Goal: Task Accomplishment & Management: Manage account settings

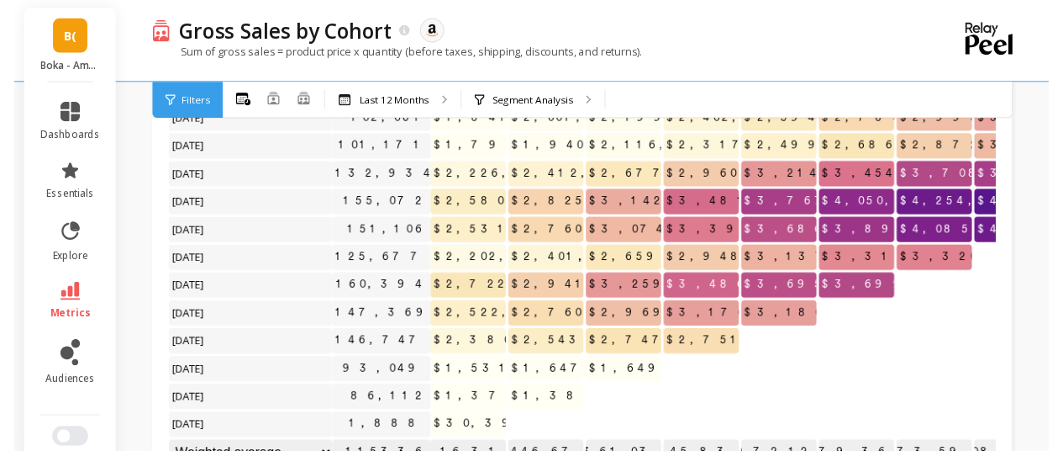
scroll to position [167, 0]
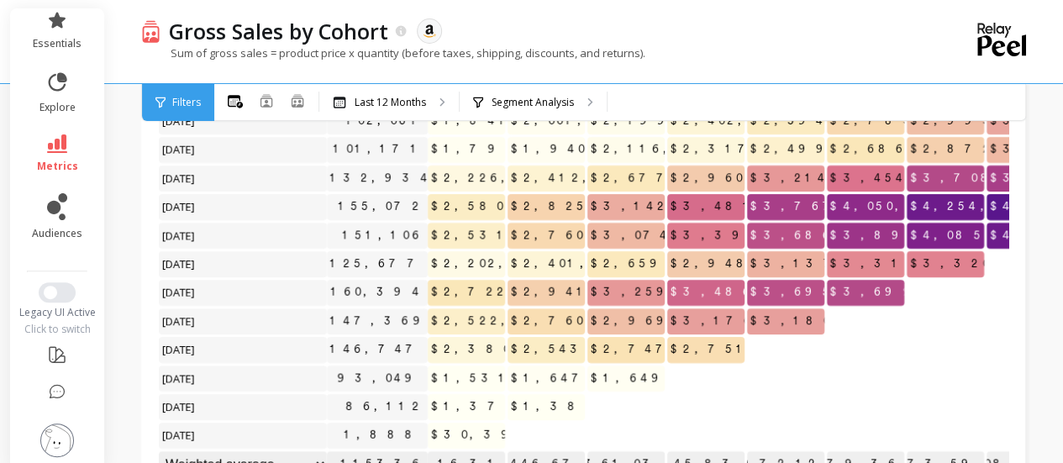
click at [54, 433] on img at bounding box center [57, 441] width 34 height 34
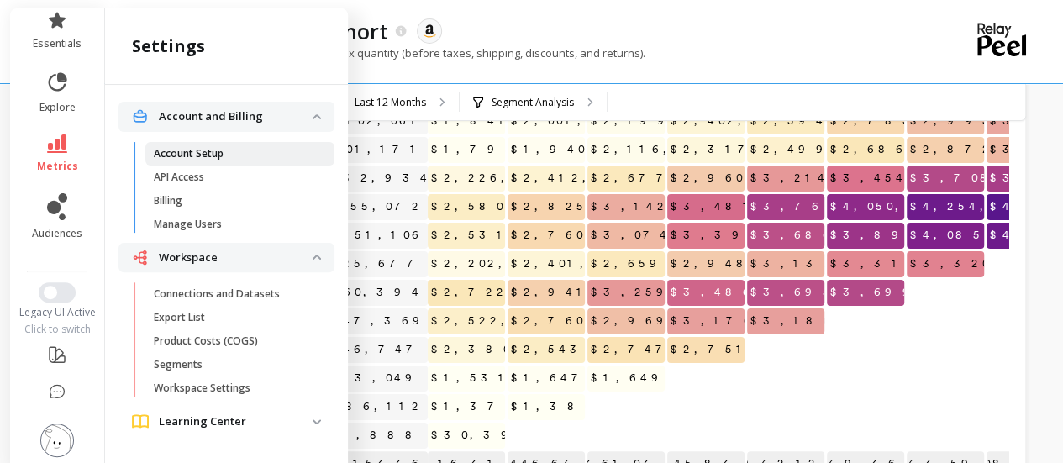
click at [238, 160] on link "Account Setup" at bounding box center [239, 154] width 189 height 24
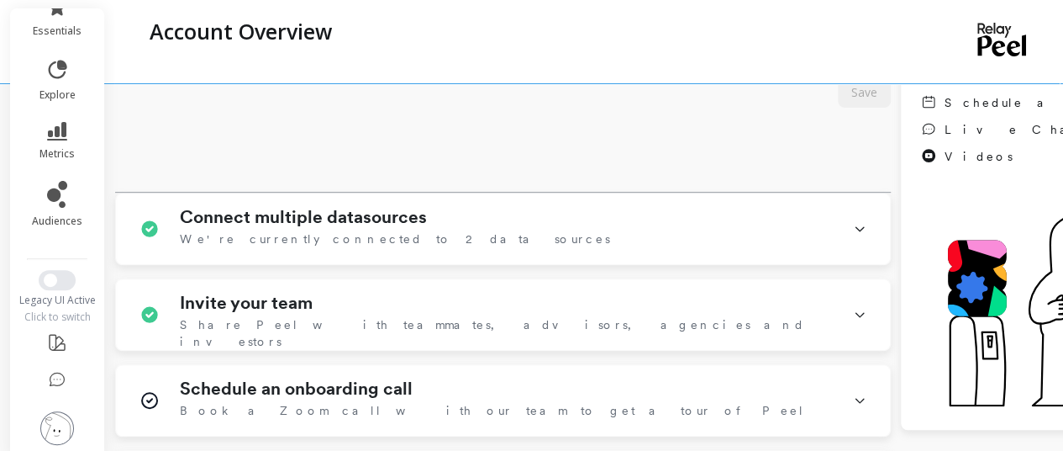
scroll to position [282, 0]
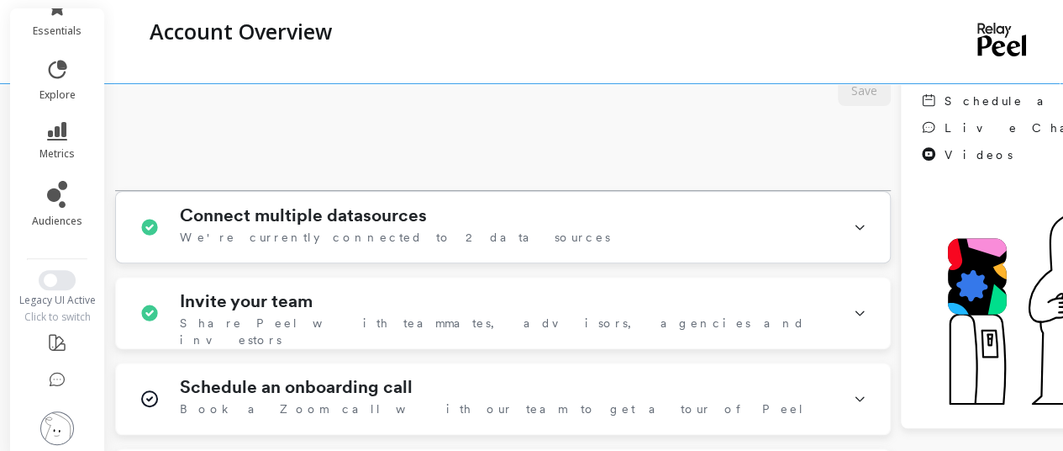
click at [459, 235] on div "Connect multiple datasources We're currently connected to 2 data sources" at bounding box center [506, 227] width 653 height 44
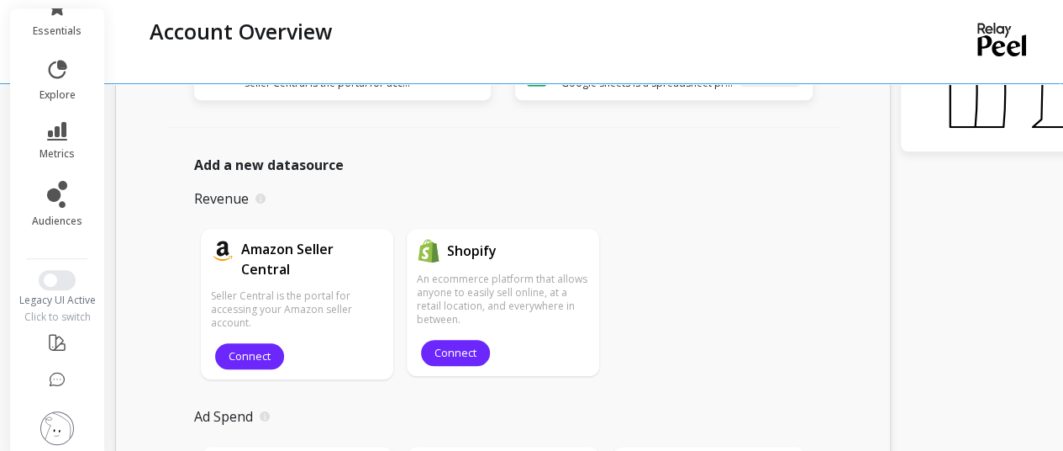
scroll to position [559, 0]
click at [235, 351] on span "Connect" at bounding box center [250, 355] width 42 height 16
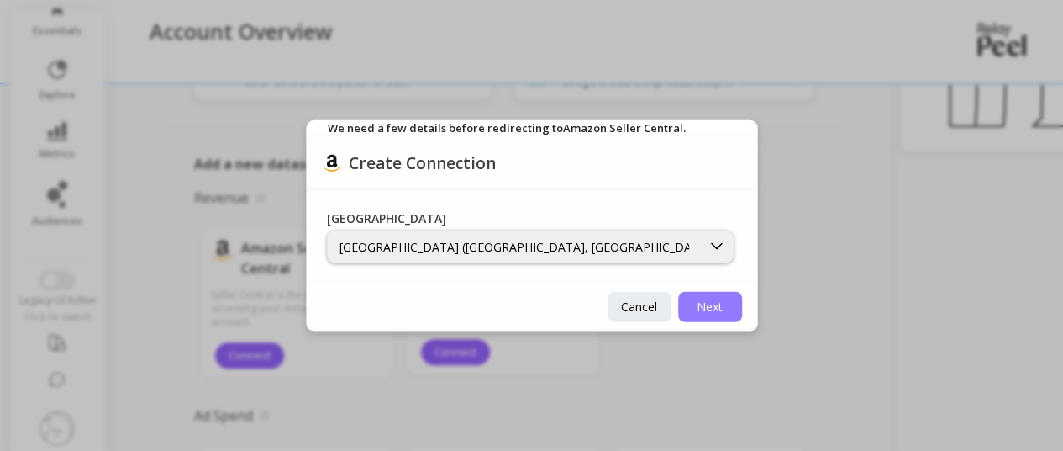
click at [721, 307] on span "Next" at bounding box center [710, 306] width 26 height 16
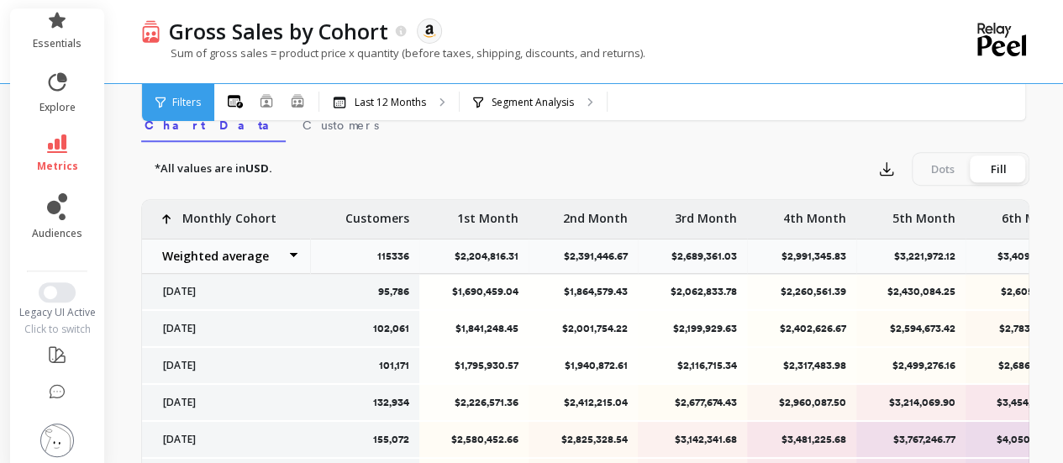
scroll to position [846, 0]
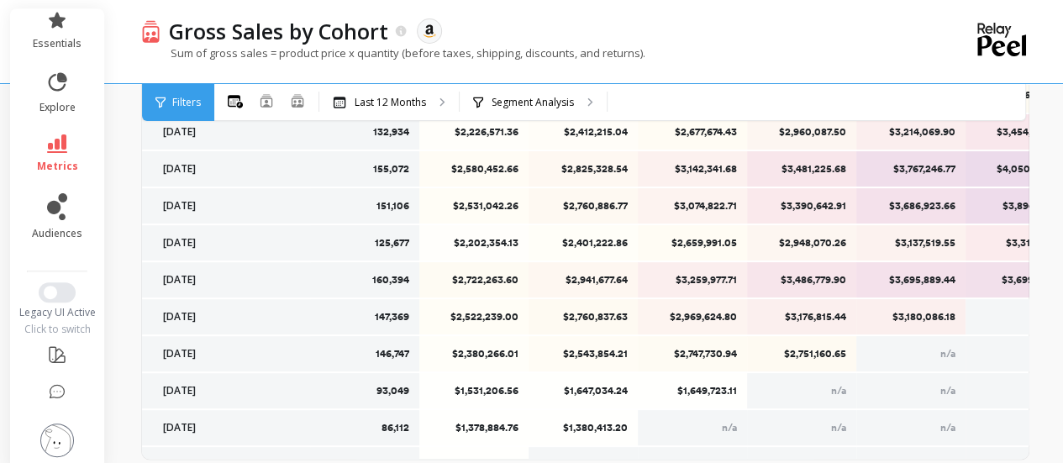
click at [44, 427] on img at bounding box center [57, 441] width 34 height 34
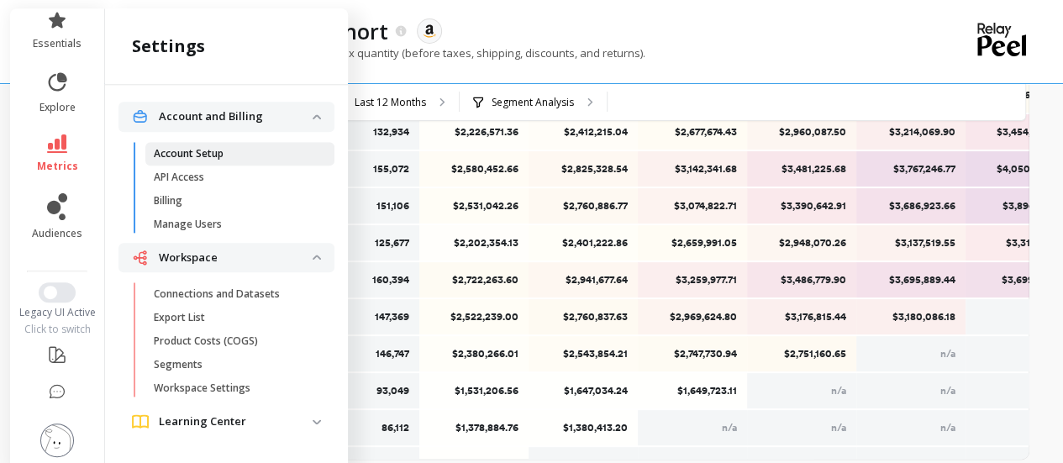
click at [240, 159] on span "Account Setup" at bounding box center [234, 153] width 161 height 13
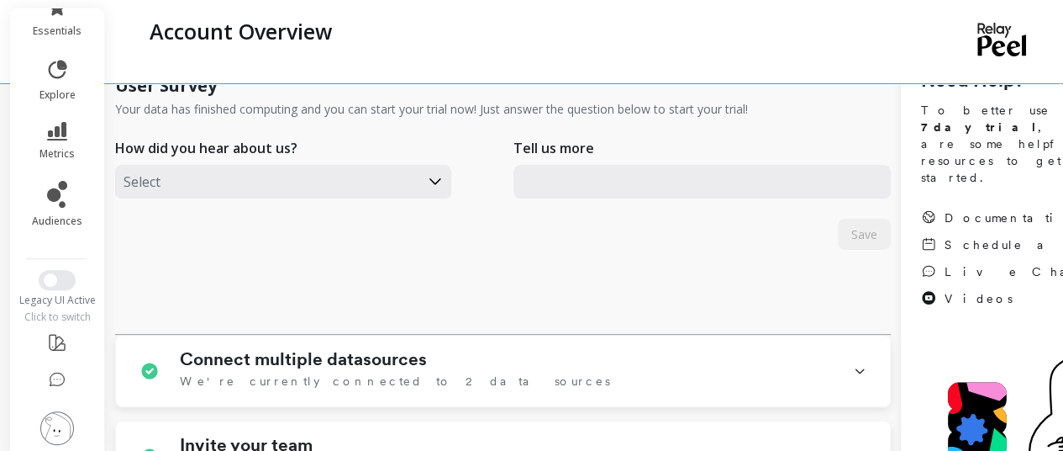
scroll to position [241, 0]
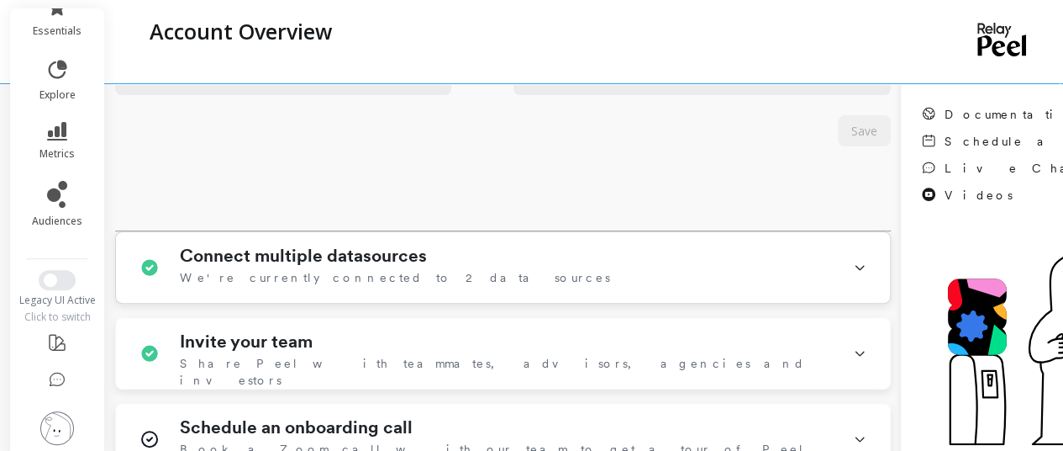
click at [543, 250] on div "Connect multiple datasources We're currently connected to 2 data sources" at bounding box center [506, 267] width 653 height 44
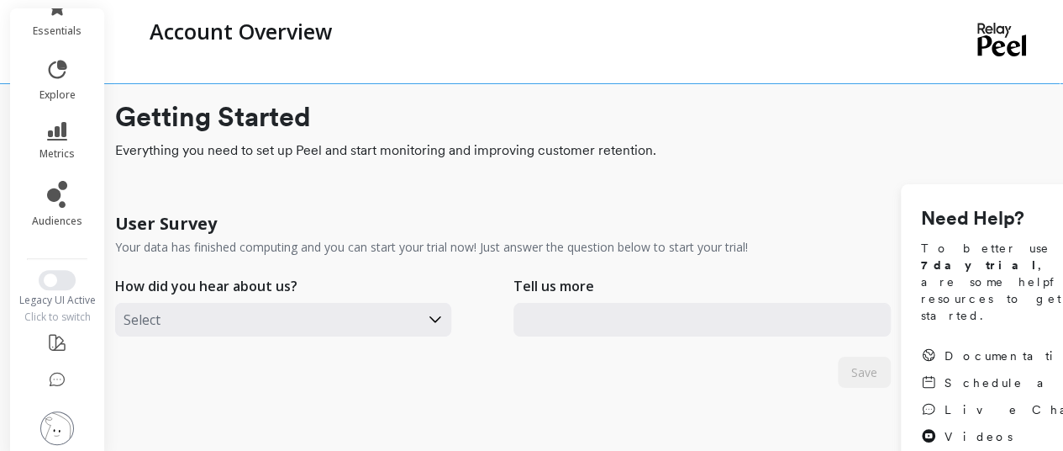
scroll to position [0, 0]
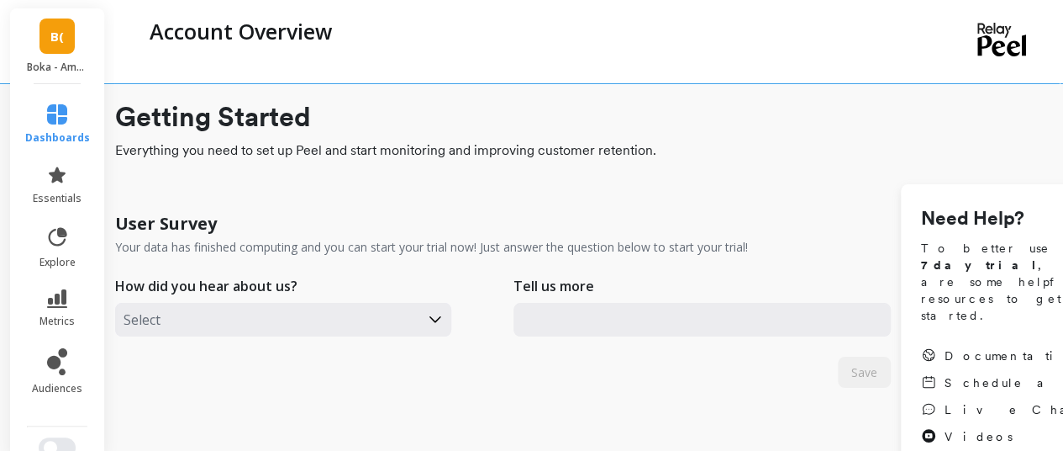
click at [50, 34] on span "B(" at bounding box center [56, 36] width 13 height 19
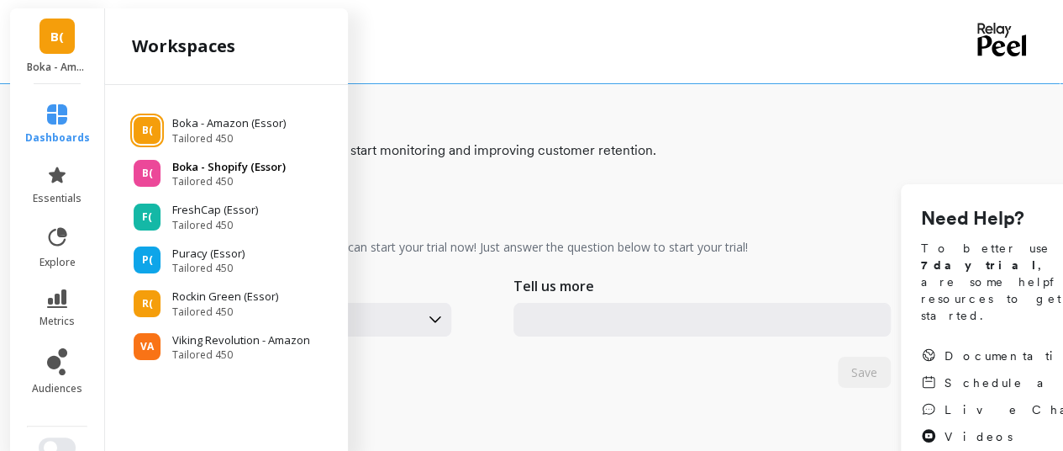
click at [245, 179] on span "Tailored 450" at bounding box center [228, 181] width 113 height 13
